Goal: Use online tool/utility: Utilize a website feature to perform a specific function

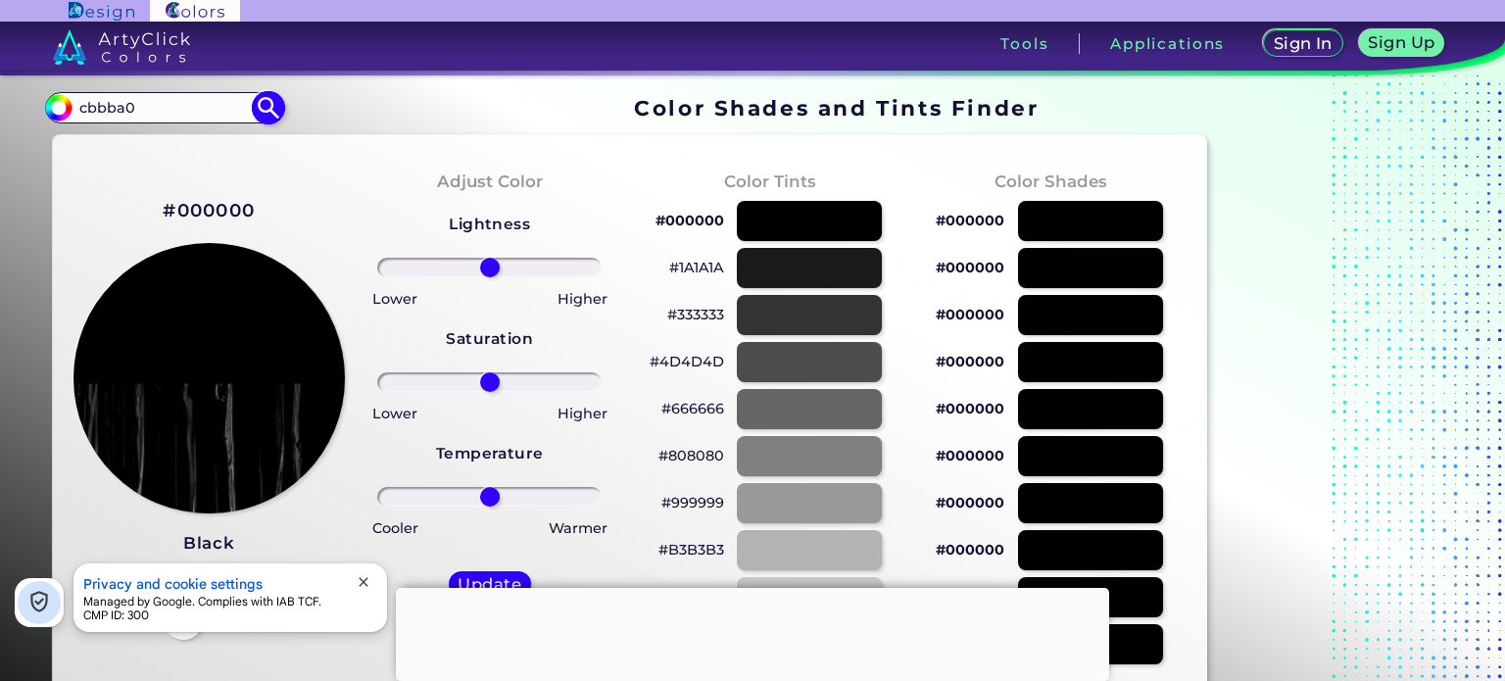
drag, startPoint x: 164, startPoint y: 109, endPoint x: 79, endPoint y: 101, distance: 84.6
click at [79, 101] on input "cbbba0" at bounding box center [164, 107] width 182 height 26
paste input "#E6DDCD"
type input "#E6DDCD"
click at [266, 111] on img at bounding box center [268, 108] width 34 height 34
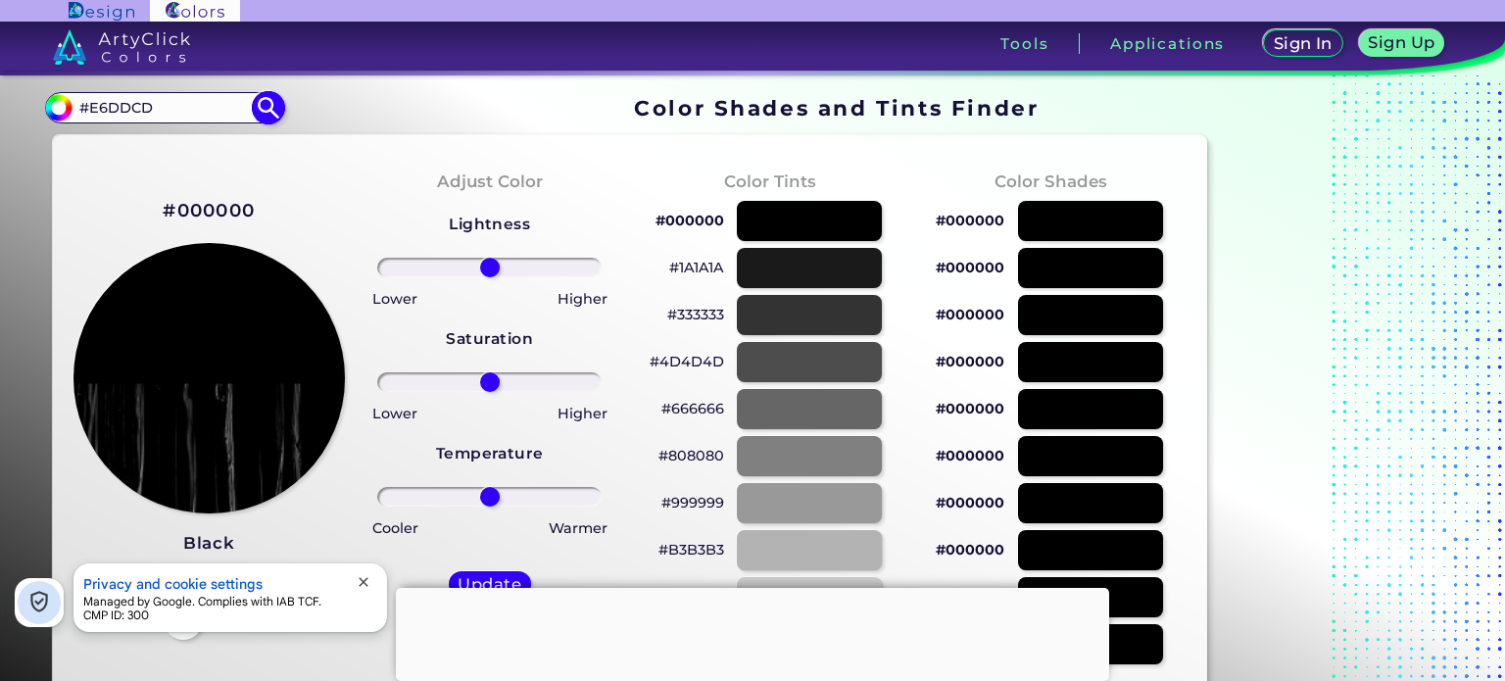
type input "#e6ddcd"
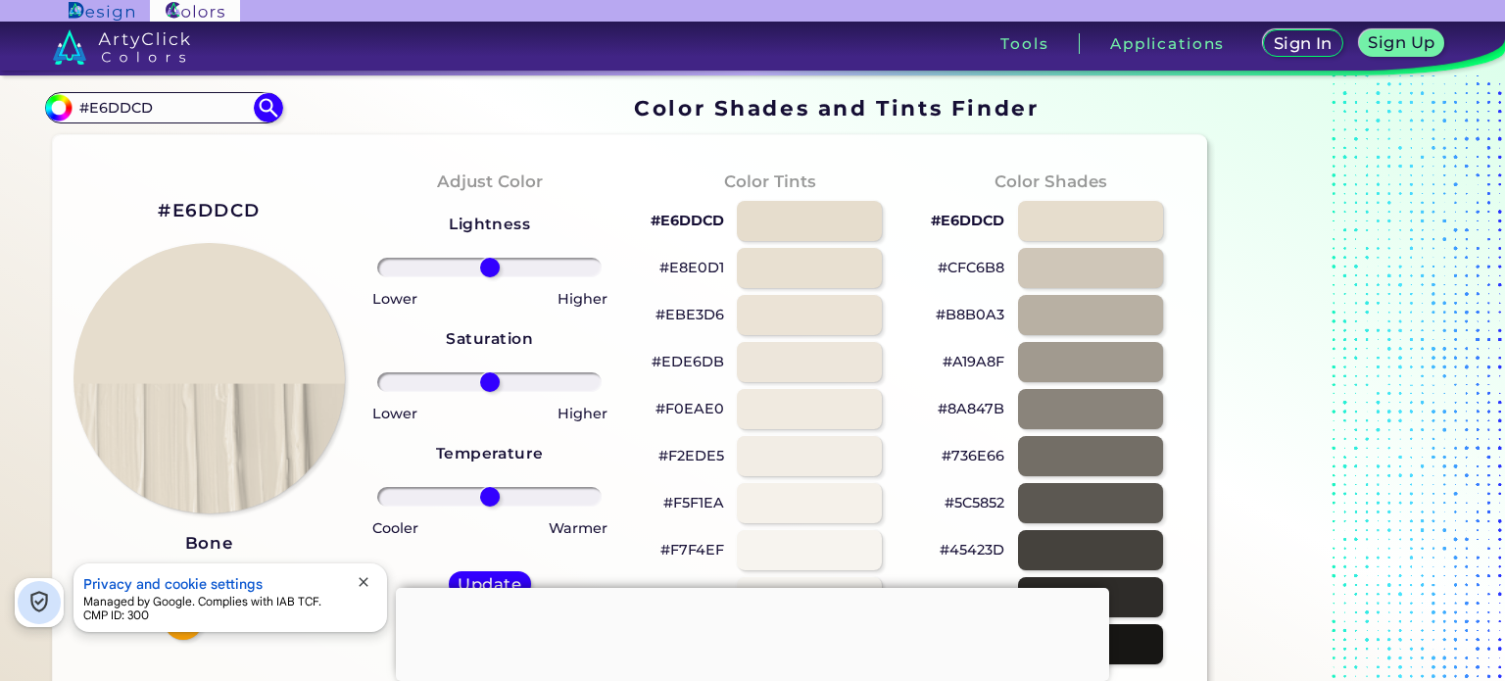
click at [967, 411] on p "#8A847B" at bounding box center [971, 409] width 67 height 24
click at [976, 404] on p "#8A847B" at bounding box center [971, 409] width 67 height 24
